Goal: Task Accomplishment & Management: Use online tool/utility

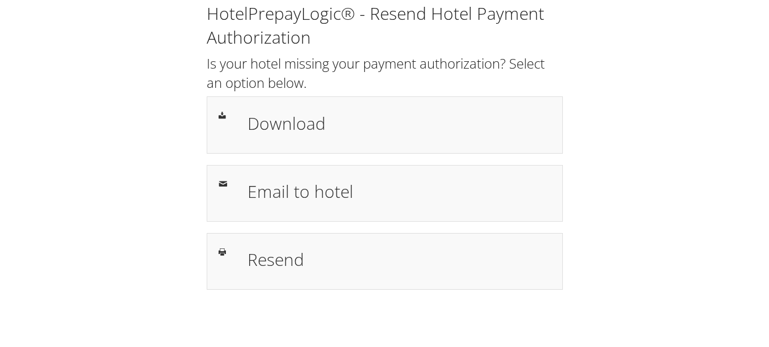
click at [458, 156] on div "HotelPrepayLogic® - Resend Hotel Payment Authorization Is your hotel missing yo…" at bounding box center [384, 146] width 373 height 288
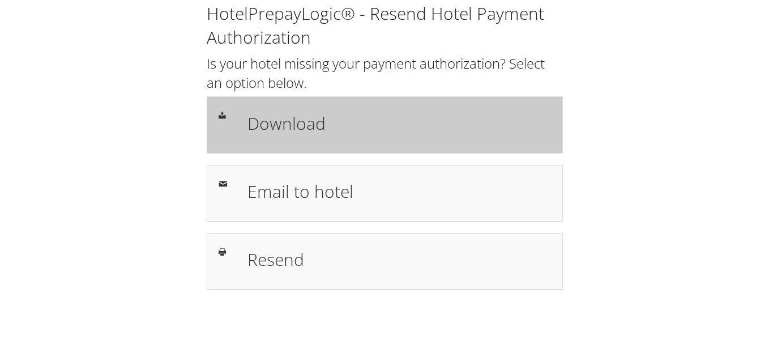
click at [462, 139] on div "Download" at bounding box center [399, 124] width 321 height 33
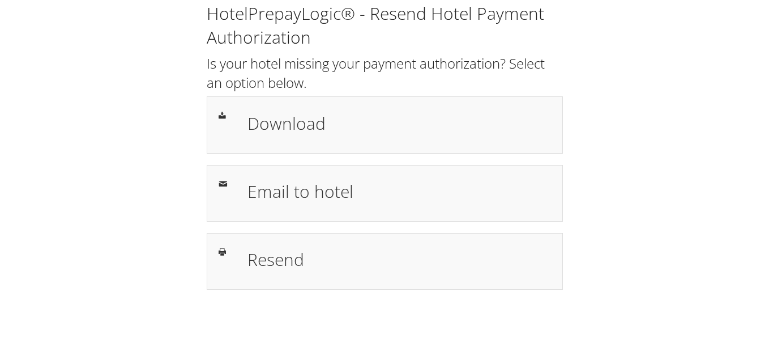
click at [694, 160] on div "HotelPrepayLogic® - Resend Hotel Payment Authorization Is your hotel missing yo…" at bounding box center [384, 150] width 746 height 301
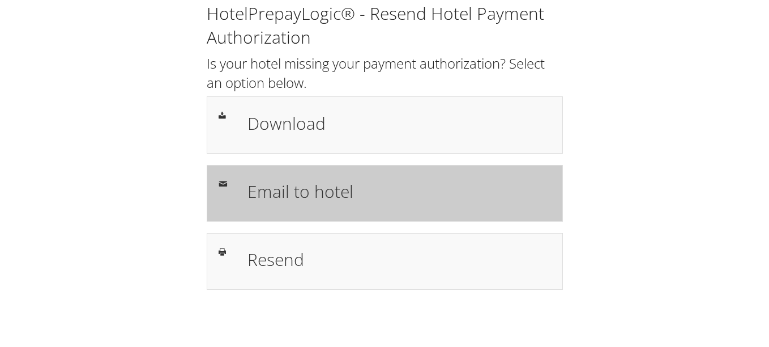
click at [417, 190] on h1 "Email to hotel" at bounding box center [399, 190] width 304 height 25
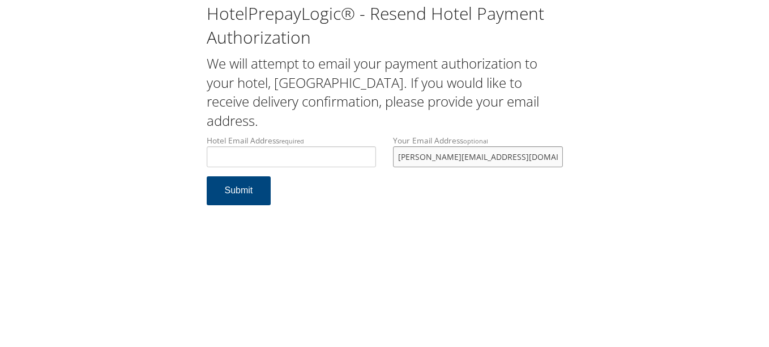
drag, startPoint x: 523, startPoint y: 155, endPoint x: 396, endPoint y: 156, distance: 126.3
click at [396, 156] on input "emily.fuller2017@gmail.com" at bounding box center [478, 156] width 170 height 21
click at [303, 160] on input "Hotel Email Address required" at bounding box center [292, 156] width 170 height 21
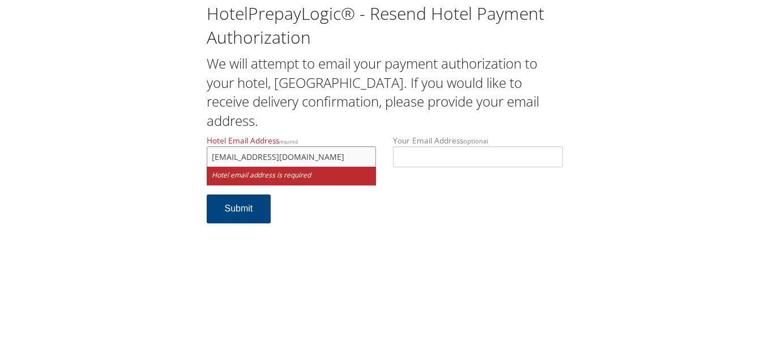
type input "robertbruggeman2@aimbridge.com"
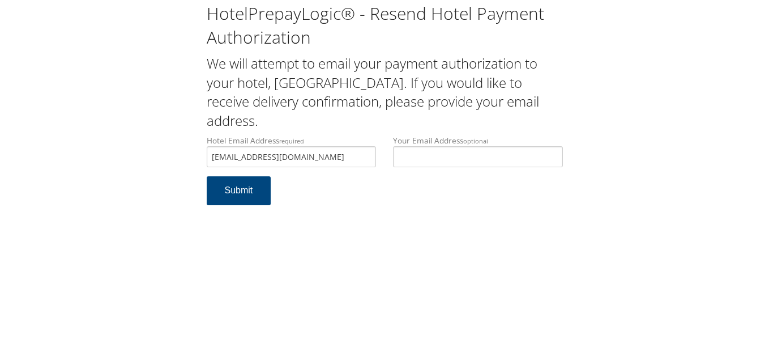
click at [360, 215] on form "Hotel Email Address required robertbruggeman2@aimbridge.com Hotel email address…" at bounding box center [385, 176] width 356 height 82
click at [257, 195] on button "Submit" at bounding box center [239, 190] width 65 height 29
click at [359, 157] on input "robertbruggeman2@aimbridge.com" at bounding box center [292, 156] width 170 height 21
click at [237, 160] on input "robertbruggeman2@aimbridge.com" at bounding box center [292, 156] width 170 height 21
type input "robert.bruggeman2@aimbridge.com"
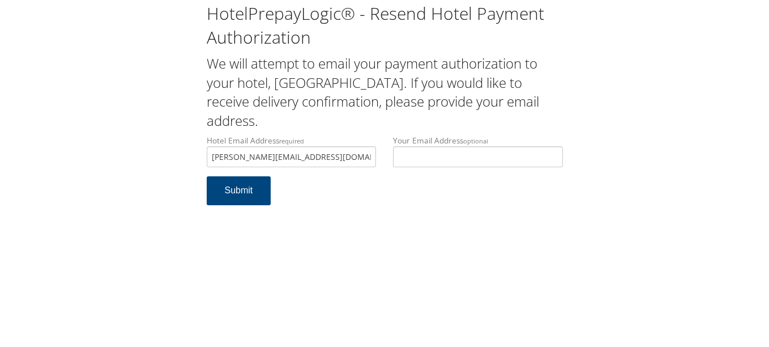
click at [344, 204] on form "Hotel Email Address required robert.bruggeman2@aimbridge.com Hotel email addres…" at bounding box center [385, 176] width 356 height 82
click at [238, 187] on button "Submit" at bounding box center [239, 190] width 65 height 29
drag, startPoint x: 230, startPoint y: 157, endPoint x: 194, endPoint y: 156, distance: 36.8
click at [194, 156] on div "HotelPrepayLogic® - Resend Hotel Payment Authorization We will attempt to email…" at bounding box center [384, 108] width 746 height 216
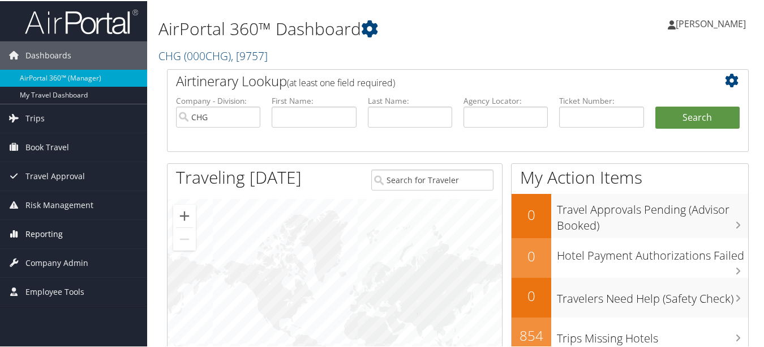
click at [99, 232] on link "Reporting" at bounding box center [73, 233] width 147 height 28
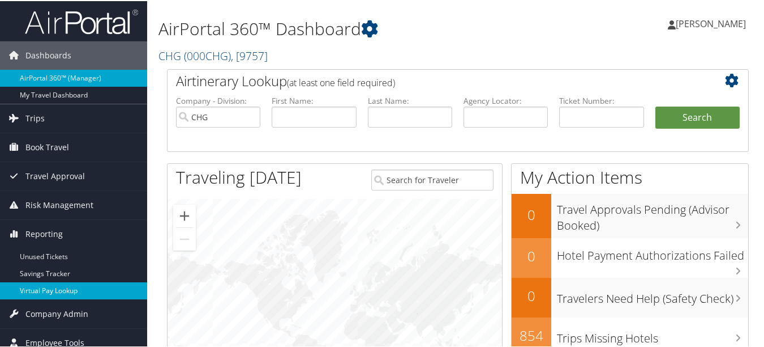
click at [80, 292] on link "Virtual Pay Lookup" at bounding box center [73, 289] width 147 height 17
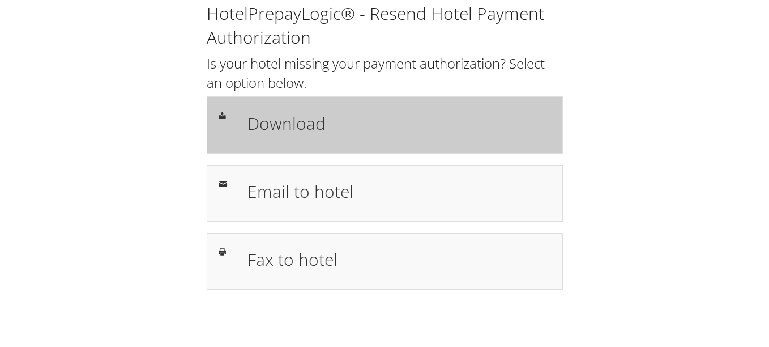
click at [338, 140] on div "Download" at bounding box center [399, 124] width 321 height 33
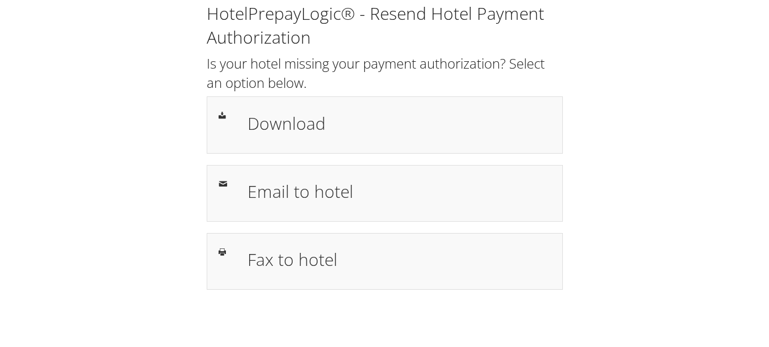
click at [369, 42] on h1 "HotelPrepayLogic® - Resend Hotel Payment Authorization" at bounding box center [385, 26] width 356 height 48
click at [663, 112] on div "HotelPrepayLogic® - Resend Hotel Payment Authorization Is your hotel missing yo…" at bounding box center [384, 150] width 746 height 301
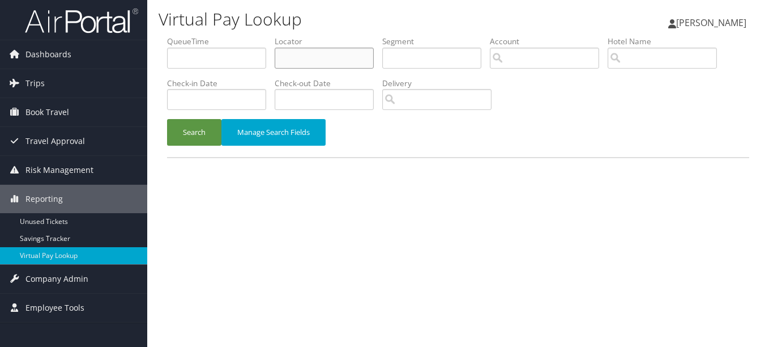
click at [322, 61] on input "text" at bounding box center [324, 58] width 99 height 21
paste input "WVFPLT"
click at [167, 119] on button "Search" at bounding box center [194, 132] width 54 height 27
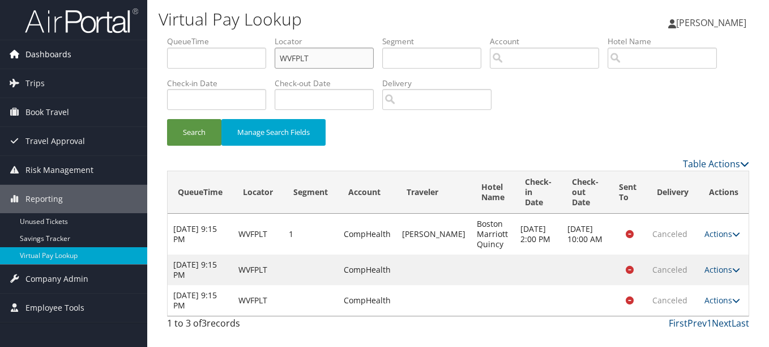
drag, startPoint x: 338, startPoint y: 54, endPoint x: 110, endPoint y: 56, distance: 228.2
click at [131, 57] on div "Dashboards AirPortal 360™ (Manager) My Travel Dashboard Trips Airtinerary® Look…" at bounding box center [384, 173] width 769 height 347
paste input "RLPFO"
click at [167, 119] on button "Search" at bounding box center [194, 132] width 54 height 27
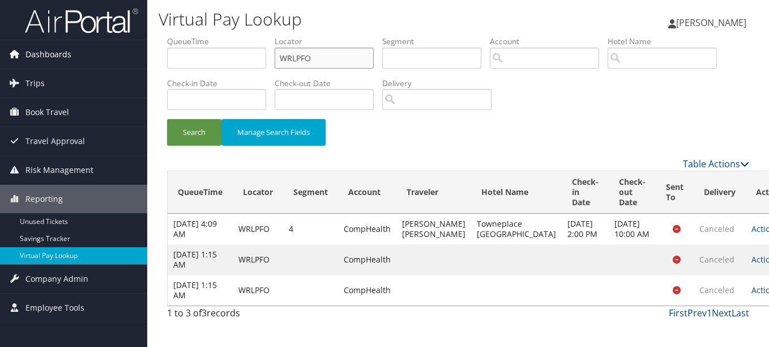
drag, startPoint x: 357, startPoint y: 48, endPoint x: 105, endPoint y: 48, distance: 252.6
click at [105, 48] on div "Dashboards AirPortal 360™ (Manager) My Travel Dashboard Trips Airtinerary® Look…" at bounding box center [384, 173] width 769 height 347
drag, startPoint x: 325, startPoint y: 55, endPoint x: 174, endPoint y: 54, distance: 150.6
click at [174, 36] on ul "QueueTime Locator WRLPFO Segment Account Traveler Hotel Name Check-in Date Chec…" at bounding box center [458, 36] width 582 height 0
paste input "NNBPWC"
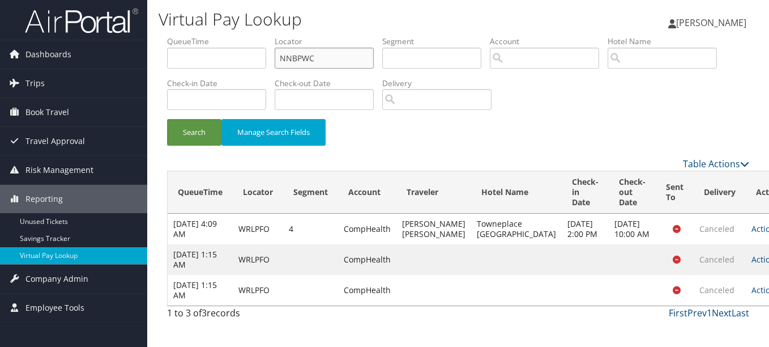
click at [167, 119] on button "Search" at bounding box center [194, 132] width 54 height 27
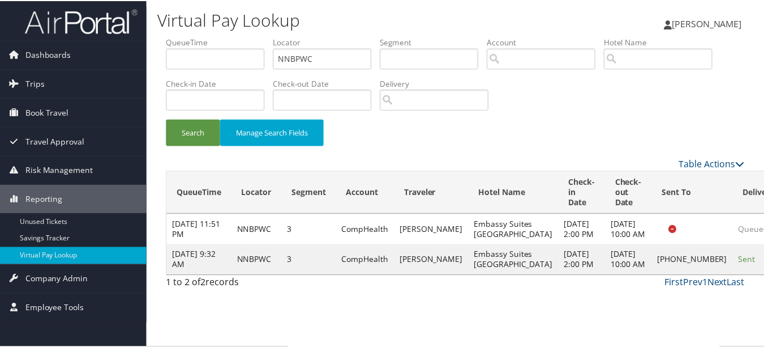
scroll to position [18, 0]
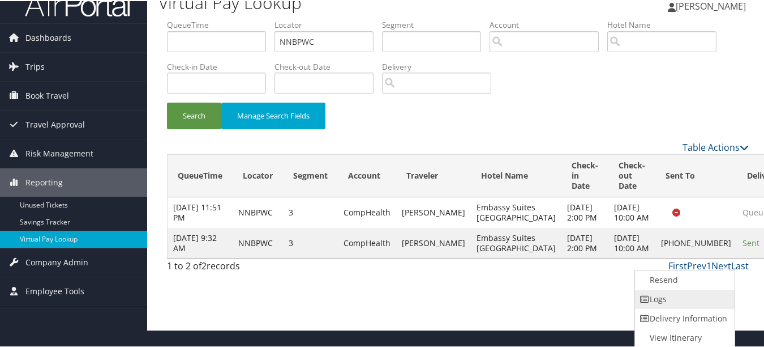
click at [717, 291] on link "Logs" at bounding box center [683, 297] width 97 height 19
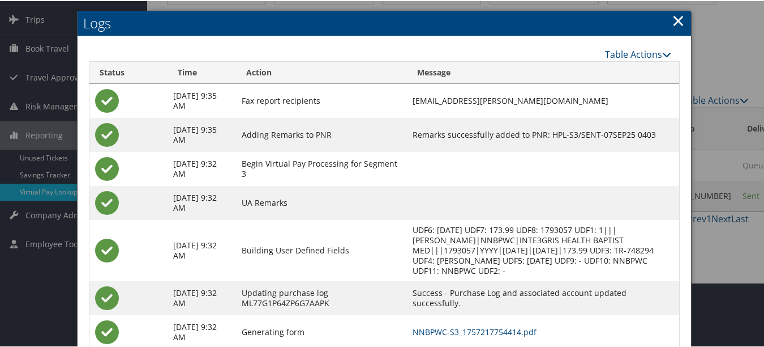
scroll to position [131, 0]
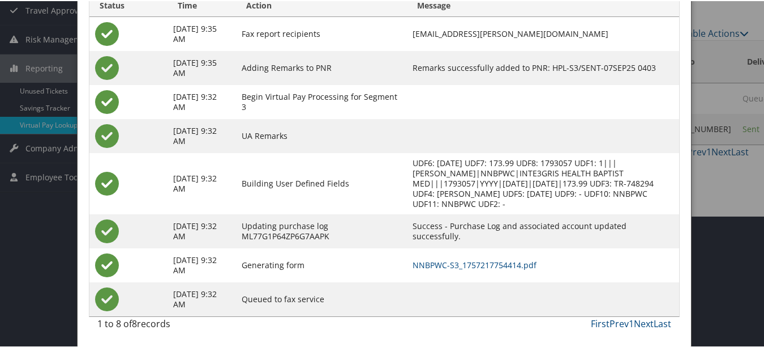
click at [298, 3] on th "Action" at bounding box center [321, 5] width 171 height 22
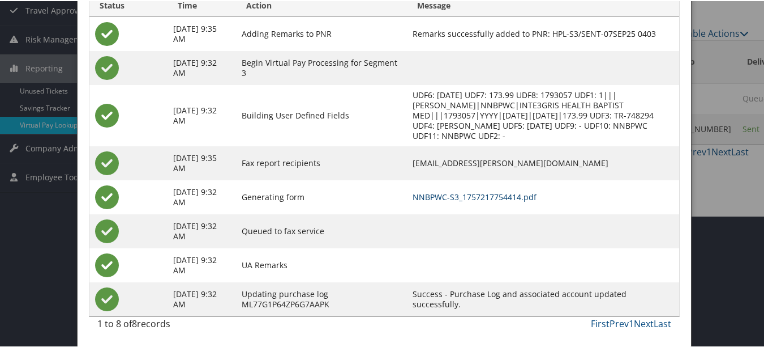
scroll to position [0, 0]
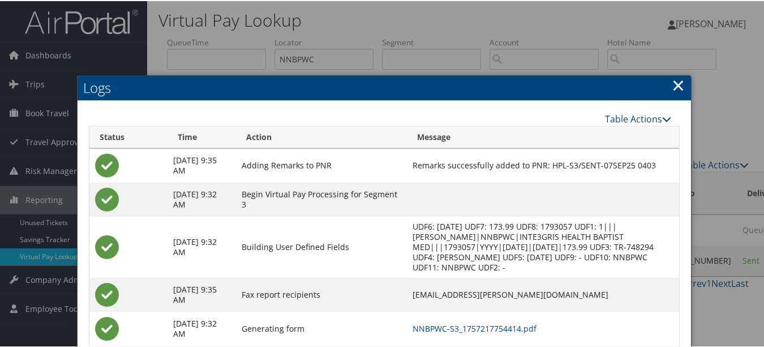
click at [673, 78] on link "×" at bounding box center [678, 83] width 13 height 23
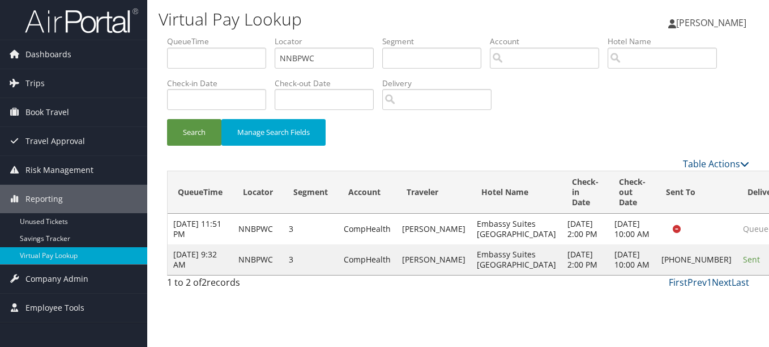
click at [575, 121] on div "Search Manage Search Fields" at bounding box center [458, 138] width 599 height 38
drag, startPoint x: 332, startPoint y: 51, endPoint x: 198, endPoint y: 50, distance: 134.2
click at [201, 36] on ul "QueueTime Locator NNBPWC Segment Account Traveler Hotel Name Check-in Date Chec…" at bounding box center [458, 36] width 582 height 0
paste input "UTJDGO"
click at [167, 119] on button "Search" at bounding box center [194, 132] width 54 height 27
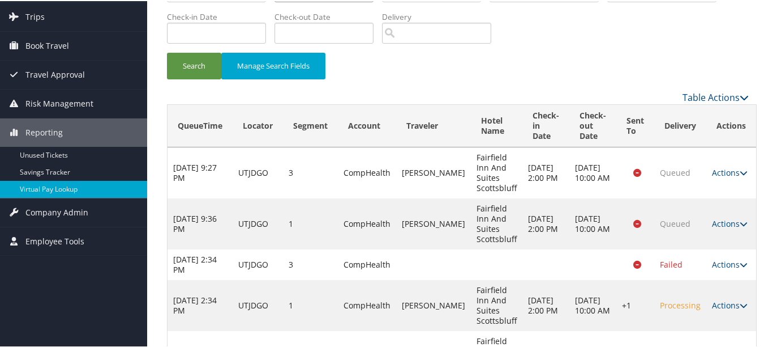
scroll to position [121, 0]
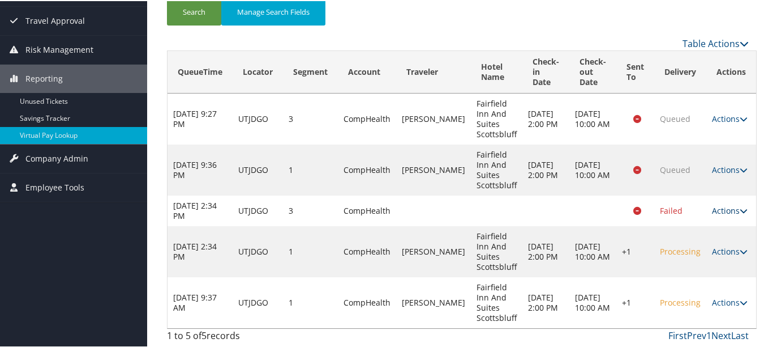
click at [716, 207] on link "Actions" at bounding box center [730, 209] width 36 height 11
click at [710, 250] on link "Logs" at bounding box center [722, 255] width 45 height 19
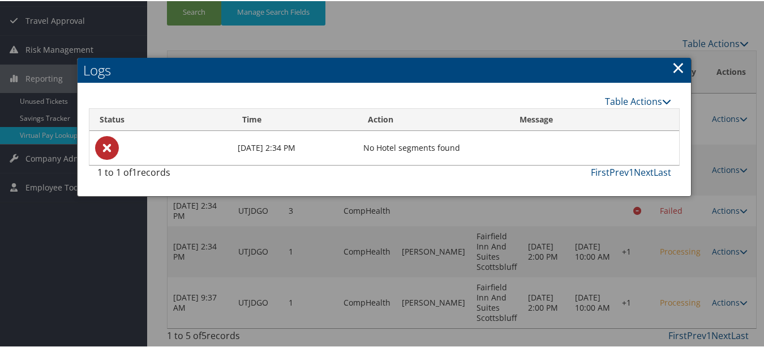
click at [677, 64] on link "×" at bounding box center [678, 66] width 13 height 23
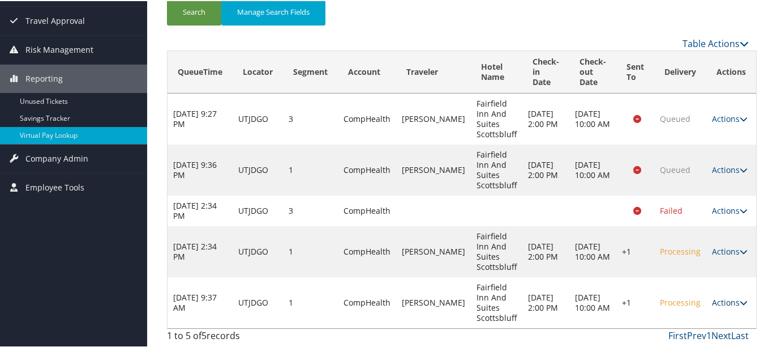
click at [724, 298] on link "Actions" at bounding box center [730, 301] width 36 height 11
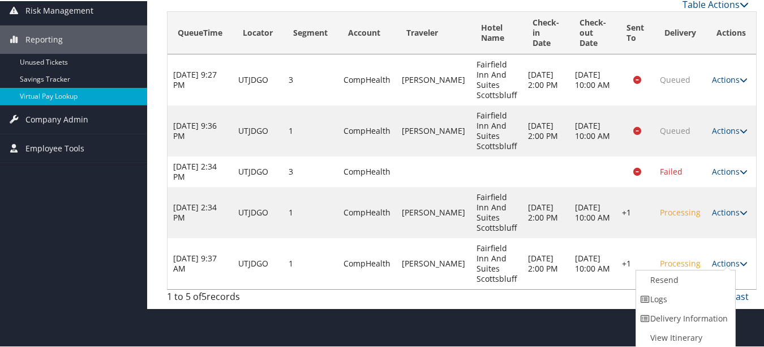
click at [709, 306] on link "Logs" at bounding box center [685, 297] width 97 height 19
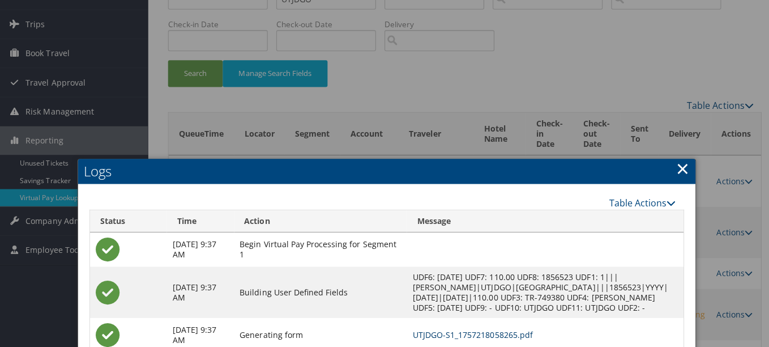
scroll to position [0, 0]
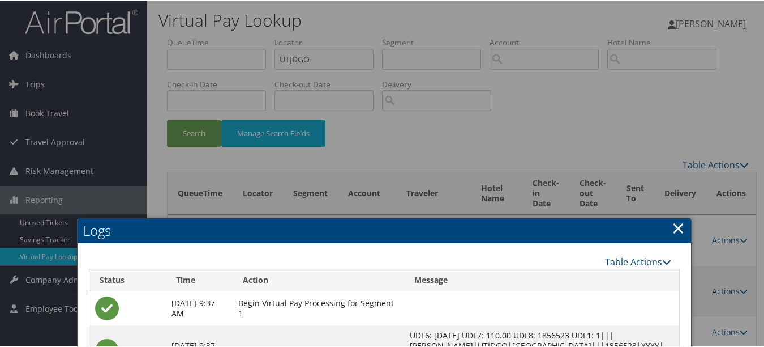
click at [673, 217] on link "×" at bounding box center [678, 226] width 13 height 23
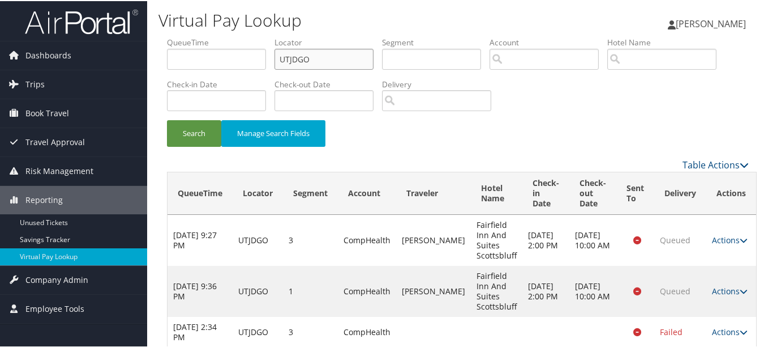
drag, startPoint x: 337, startPoint y: 60, endPoint x: 181, endPoint y: 60, distance: 155.7
click at [183, 36] on ul "QueueTime Locator UTJDGO Segment Account Traveler Hotel Name Check-in Date Chec…" at bounding box center [458, 36] width 582 height 0
paste input "YXRONW"
type input "W"
paste input "YXRONW"
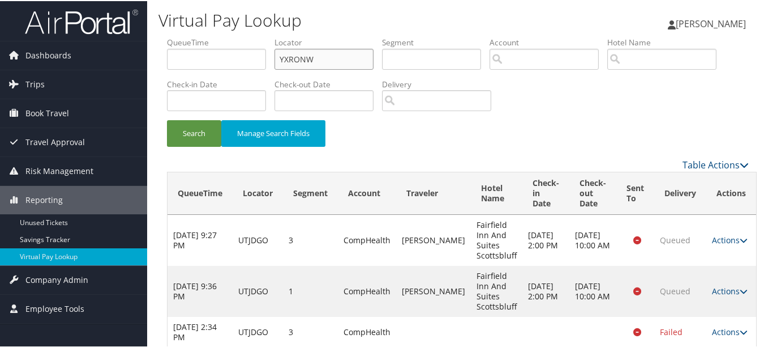
type input "YXRONW"
click at [167, 119] on button "Search" at bounding box center [194, 132] width 54 height 27
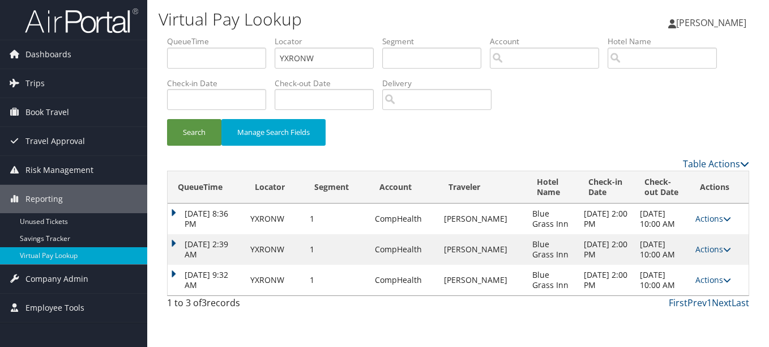
click at [724, 284] on icon at bounding box center [727, 280] width 8 height 8
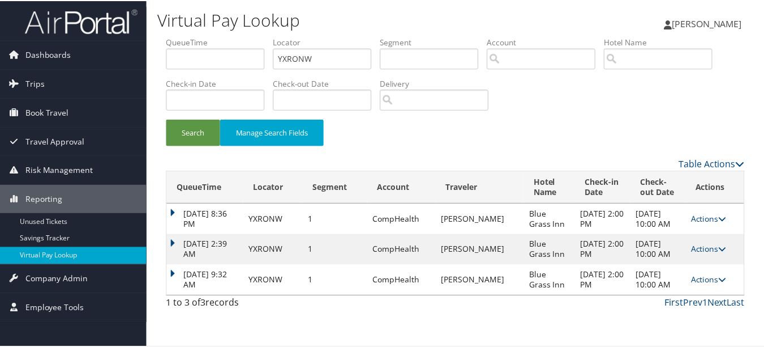
scroll to position [34, 0]
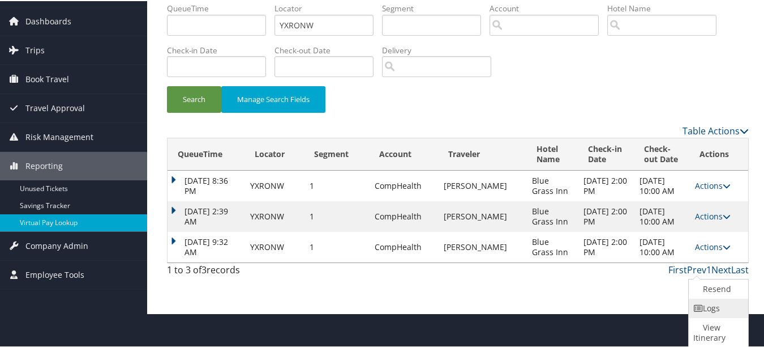
click at [710, 313] on link "Logs" at bounding box center [717, 306] width 57 height 19
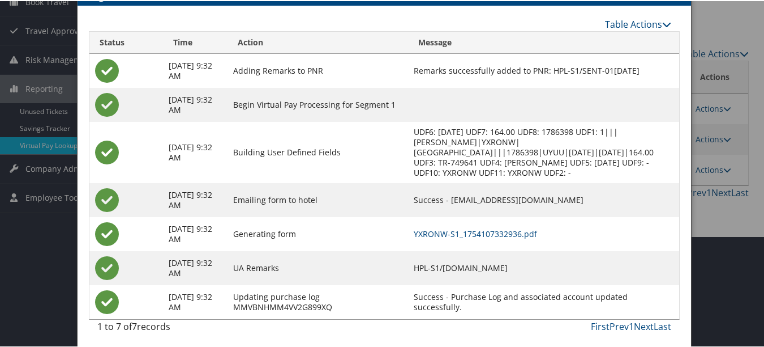
scroll to position [114, 0]
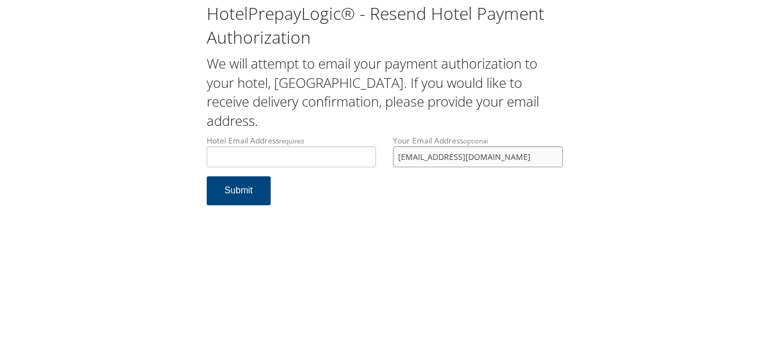
drag, startPoint x: 0, startPoint y: 0, endPoint x: 304, endPoint y: 142, distance: 335.4
click at [304, 142] on div "Hotel Email Address required Hotel email address is required Your Email Address…" at bounding box center [384, 155] width 373 height 41
click at [265, 164] on input "Hotel Email Address required" at bounding box center [292, 156] width 170 height 21
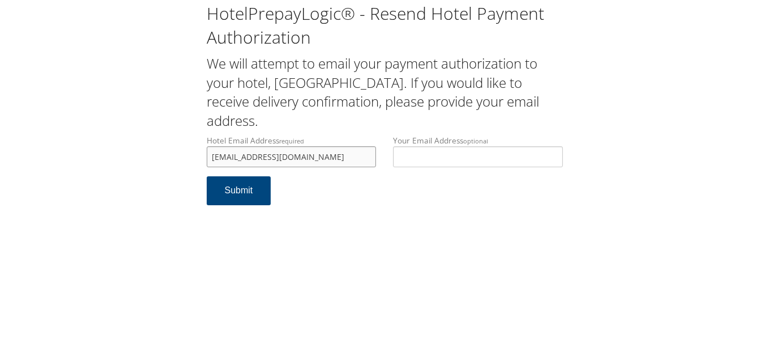
type input "[EMAIL_ADDRESS][DOMAIN_NAME]"
click at [363, 302] on div "HotelPrepayLogic® - Resend Hotel Payment Authorization We will attempt to email…" at bounding box center [384, 173] width 769 height 347
click at [238, 194] on button "Submit" at bounding box center [239, 190] width 65 height 29
click at [331, 215] on form "Hotel Email Address required [EMAIL_ADDRESS][DOMAIN_NAME] Hotel email address i…" at bounding box center [385, 176] width 356 height 82
click at [335, 161] on input "[EMAIL_ADDRESS][DOMAIN_NAME]" at bounding box center [292, 156] width 170 height 21
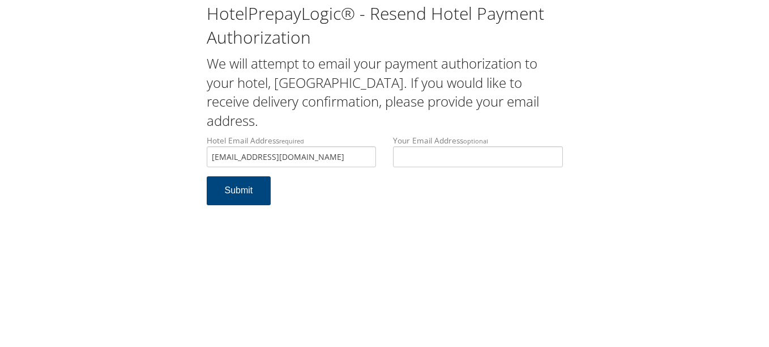
click at [361, 169] on div "Hotel Email Address required embassyokcnw@champion-hotels.com Hotel email addre…" at bounding box center [291, 155] width 187 height 41
click at [364, 154] on input "embassyokcnw@champion-hotels.com" at bounding box center [292, 156] width 170 height 21
click at [233, 201] on button "Submit" at bounding box center [239, 190] width 65 height 29
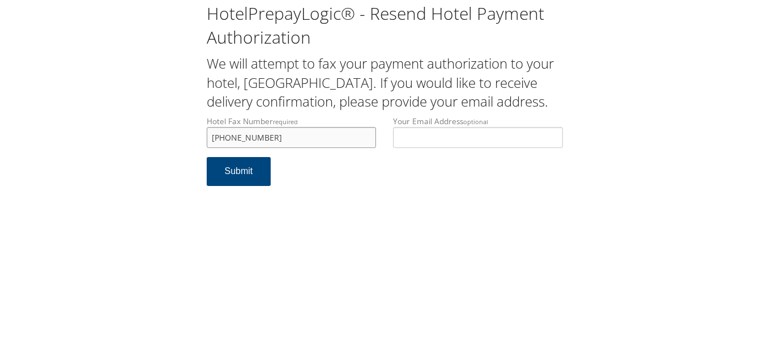
click at [312, 148] on input "[PHONE_NUMBER]" at bounding box center [292, 137] width 170 height 21
type input "+"
type input "4058402787"
click at [264, 186] on button "Submit" at bounding box center [239, 171] width 65 height 29
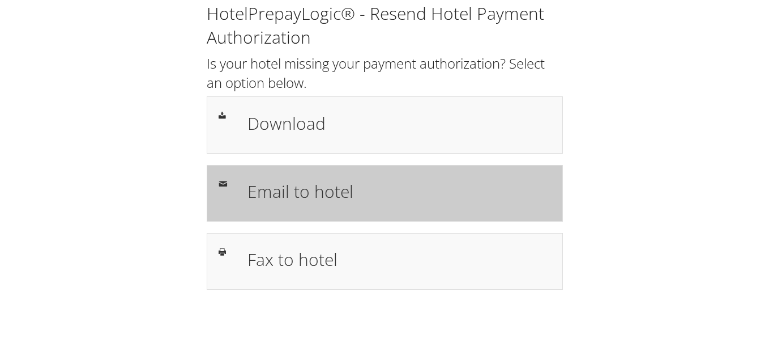
click at [377, 201] on h1 "Email to hotel" at bounding box center [399, 190] width 304 height 25
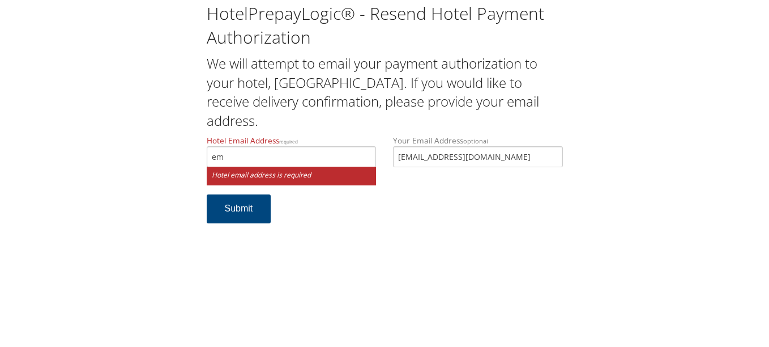
type input "e"
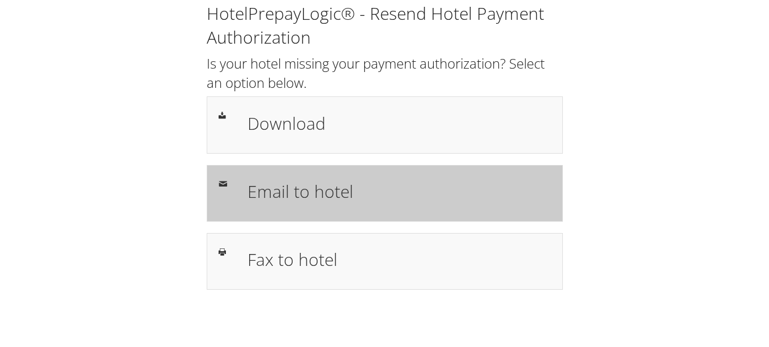
click at [362, 195] on h1 "Email to hotel" at bounding box center [399, 190] width 304 height 25
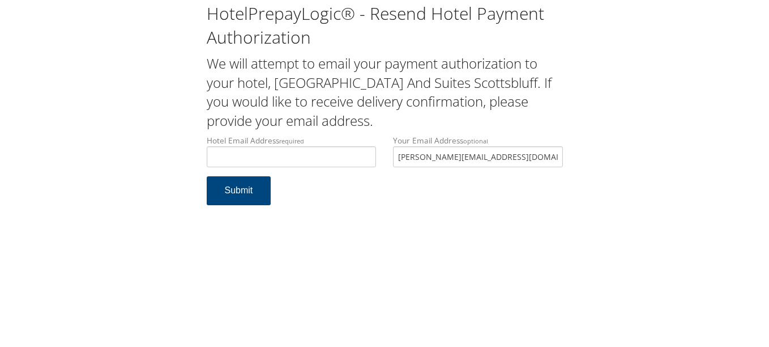
click at [374, 165] on div "Hotel Email Address required Hotel email address is required Your Email Address…" at bounding box center [384, 155] width 373 height 41
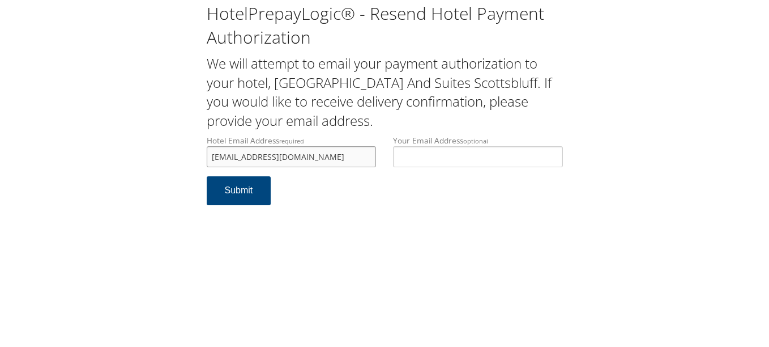
type input "fairfieldscottsbluff@gmail.com"
click at [268, 245] on div "HotelPrepayLogic® - Resend Hotel Payment Authorization We will attempt to email…" at bounding box center [384, 173] width 769 height 347
click at [252, 188] on button "Submit" at bounding box center [239, 190] width 65 height 29
drag, startPoint x: 289, startPoint y: 164, endPoint x: 95, endPoint y: 166, distance: 194.2
click at [95, 166] on div "HotelPrepayLogic® - Resend Hotel Payment Authorization We will attempt to email…" at bounding box center [384, 108] width 746 height 216
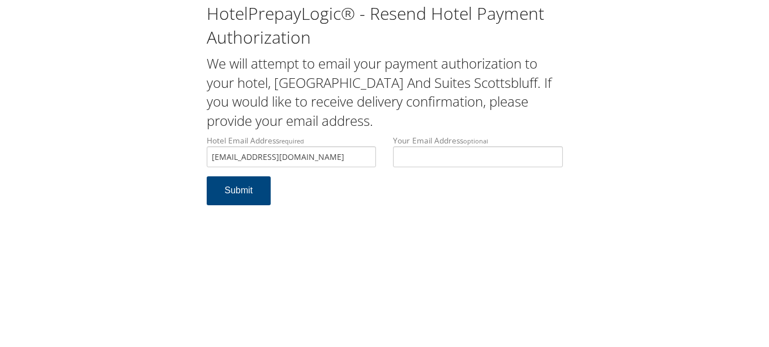
click at [532, 204] on form "Hotel Email Address required fairfieldscottsbluff@gmail.com Hotel email address…" at bounding box center [385, 176] width 356 height 82
